Goal: Transaction & Acquisition: Purchase product/service

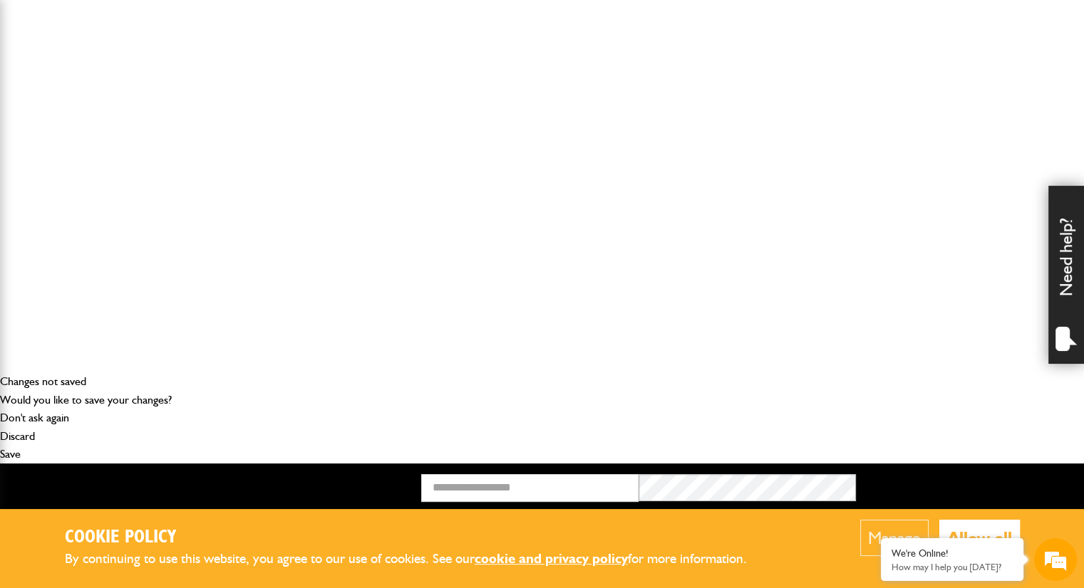
scroll to position [217, 0]
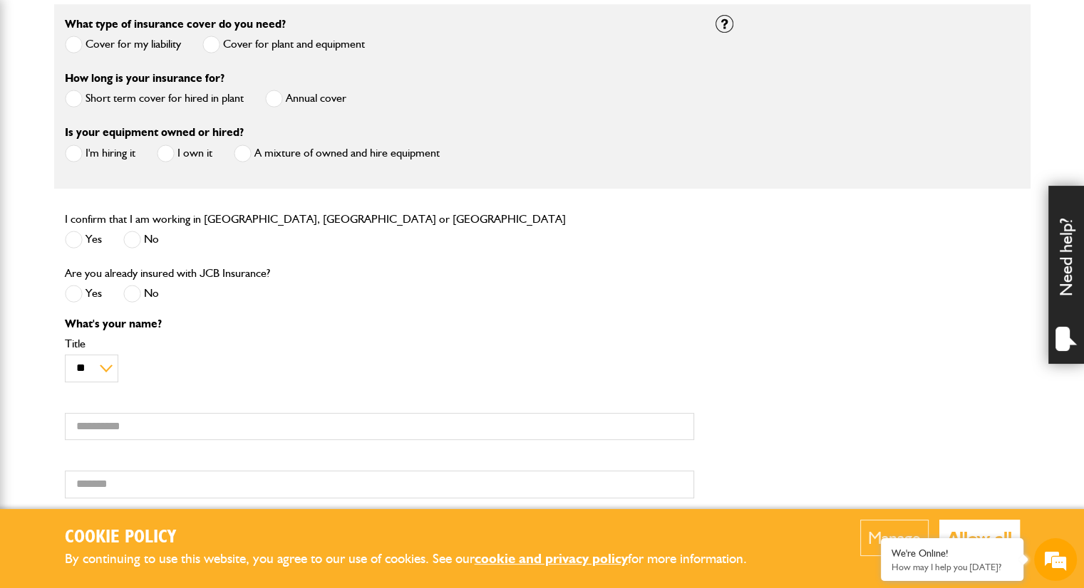
scroll to position [441, 0]
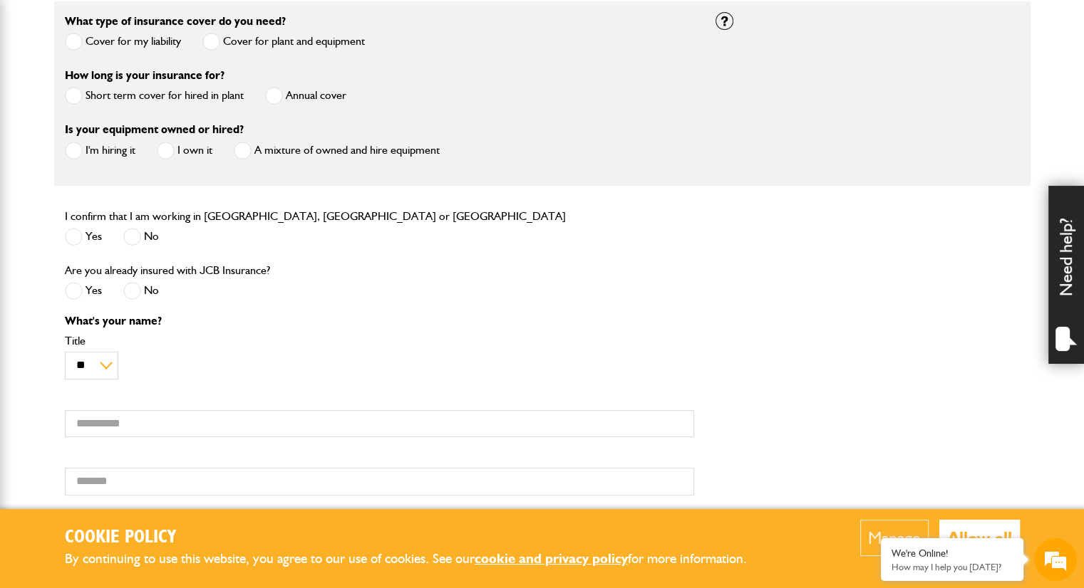
click at [77, 93] on span at bounding box center [74, 96] width 18 height 18
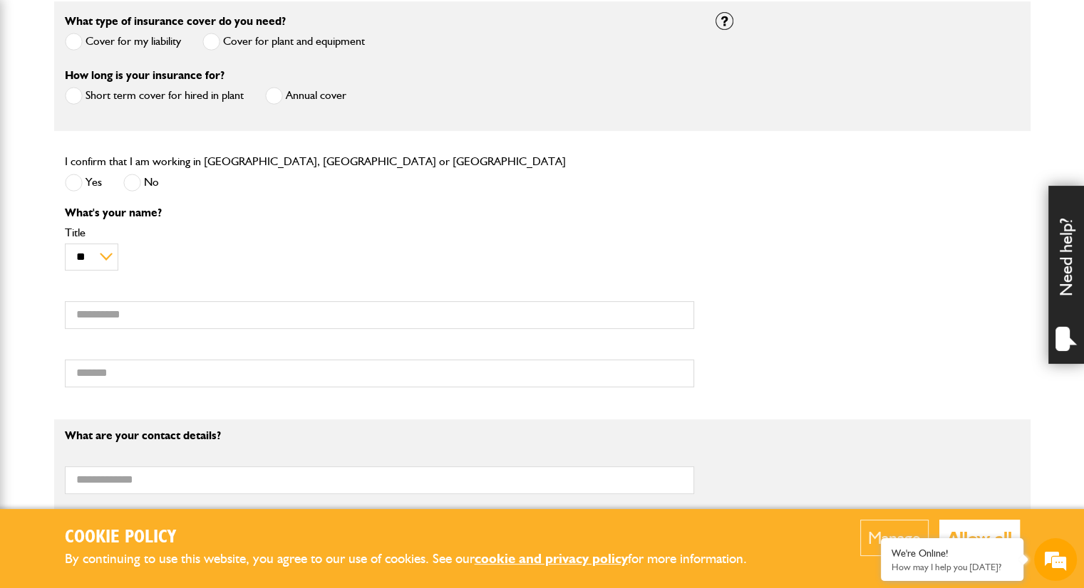
click at [71, 185] on span at bounding box center [74, 183] width 18 height 18
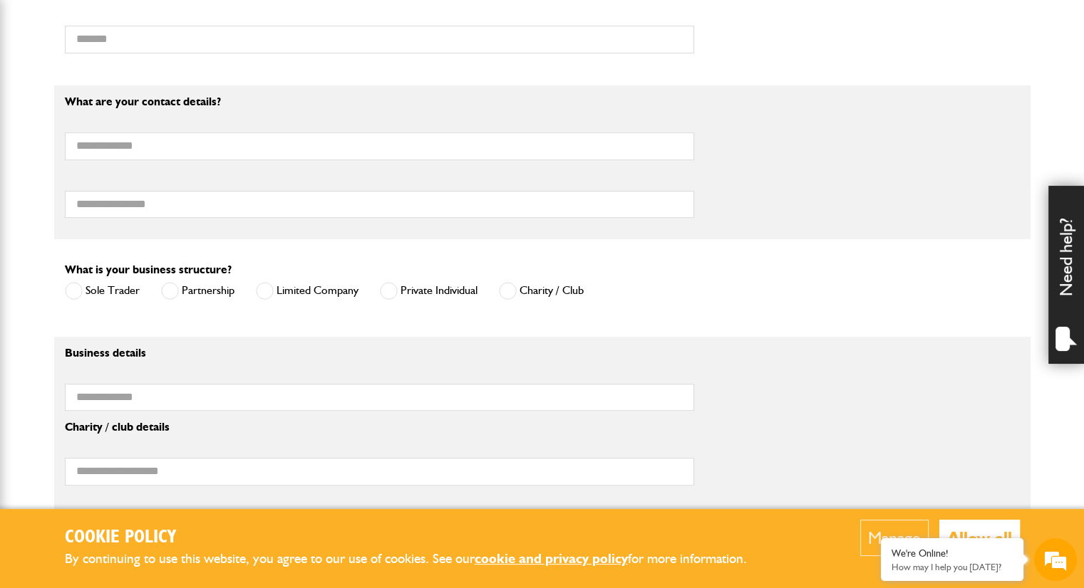
scroll to position [775, 0]
click at [262, 296] on span at bounding box center [265, 291] width 18 height 18
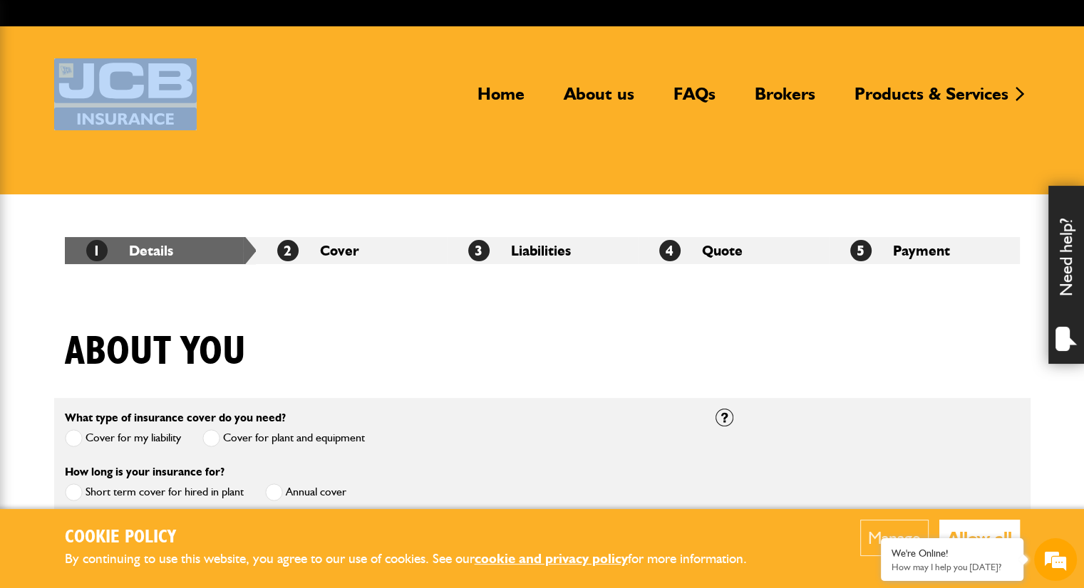
scroll to position [0, 0]
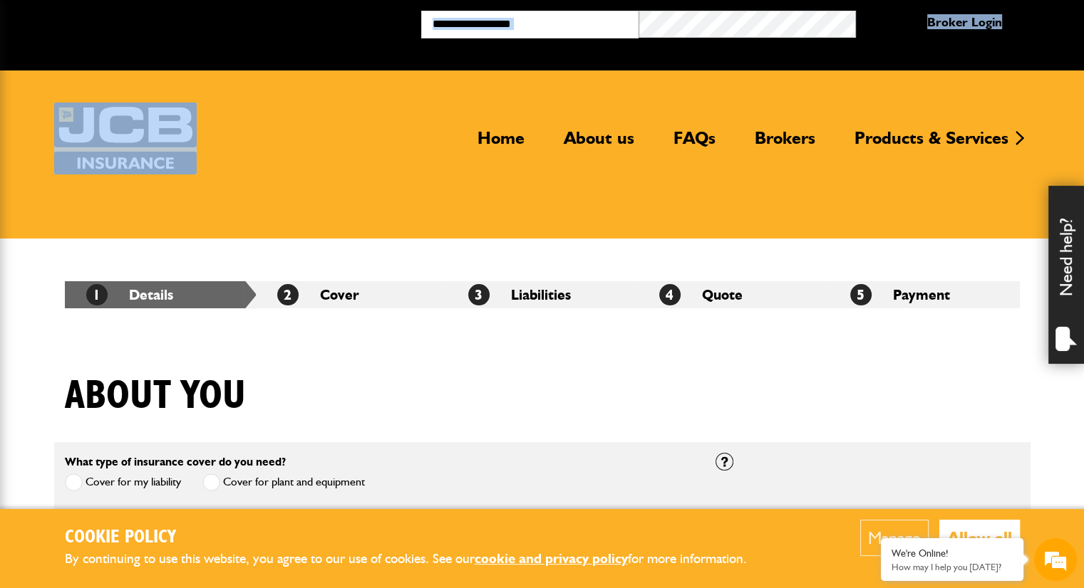
drag, startPoint x: 369, startPoint y: 118, endPoint x: 14, endPoint y: -16, distance: 379.2
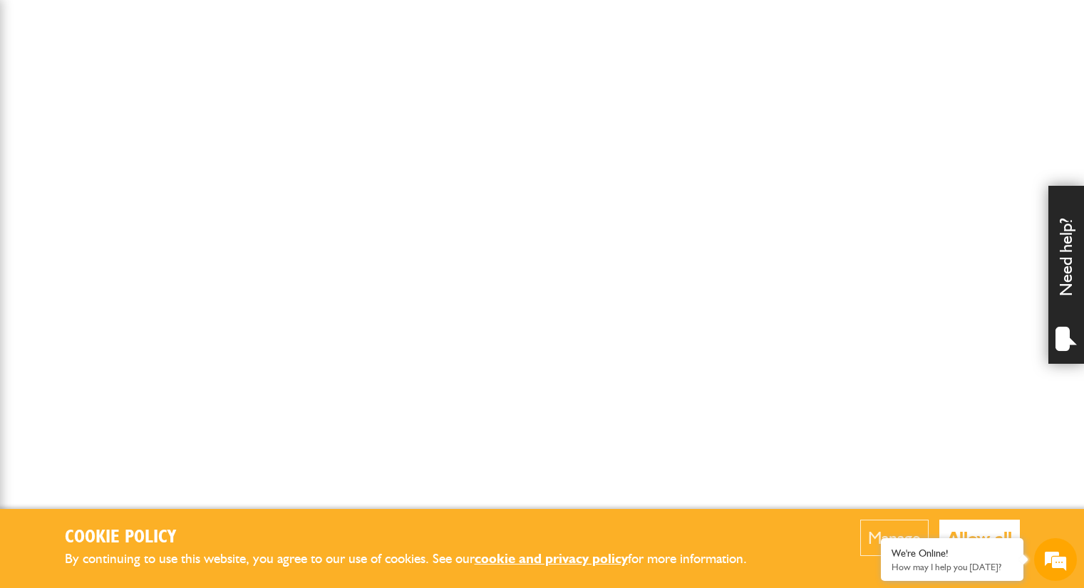
scroll to position [213, 0]
